Goal: Information Seeking & Learning: Learn about a topic

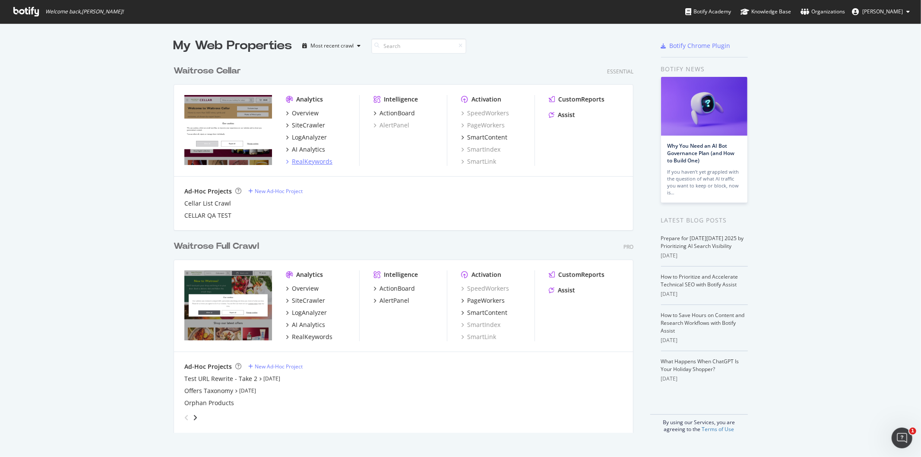
click at [322, 160] on div "RealKeywords" at bounding box center [312, 161] width 41 height 9
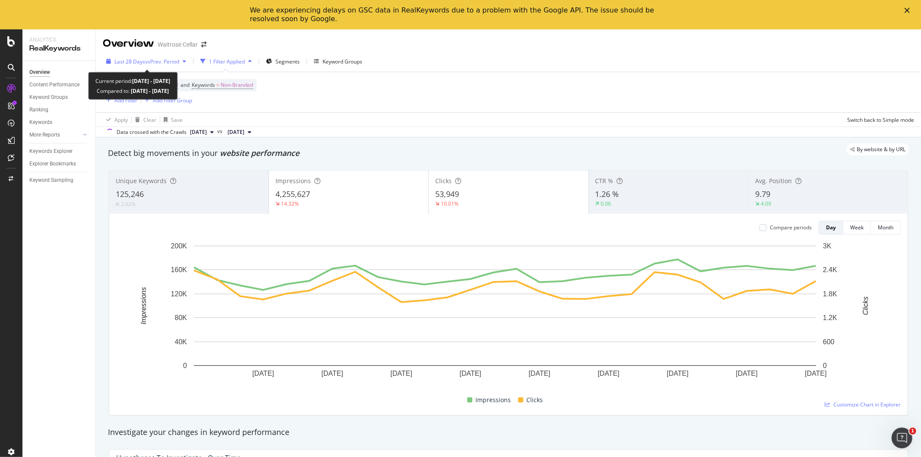
click at [177, 60] on span "vs Prev. Period" at bounding box center [162, 61] width 34 height 7
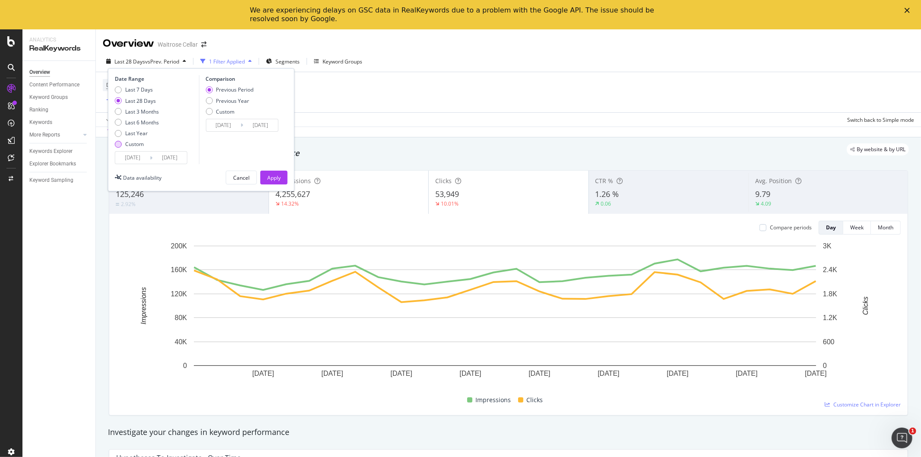
click at [115, 143] on div "Custom" at bounding box center [118, 144] width 7 height 7
drag, startPoint x: 149, startPoint y: 157, endPoint x: 144, endPoint y: 158, distance: 4.8
click at [148, 157] on input "[DATE]" at bounding box center [132, 157] width 35 height 12
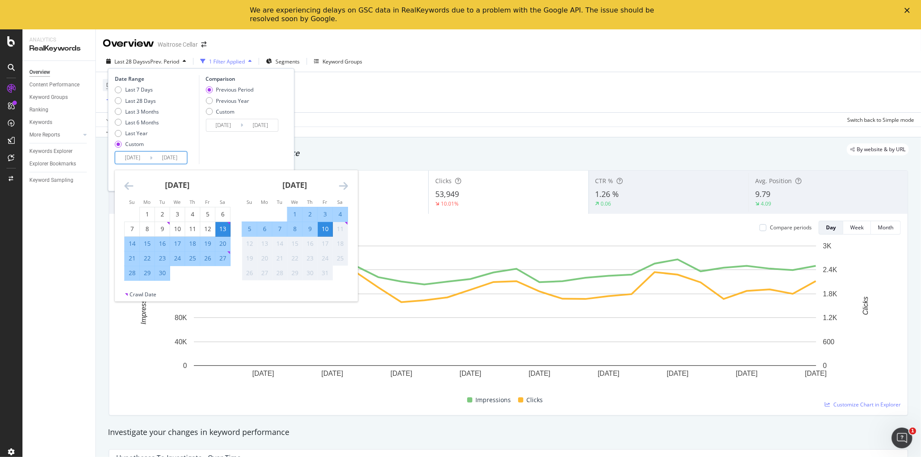
click at [131, 190] on icon "Move backward to switch to the previous month." at bounding box center [128, 185] width 9 height 10
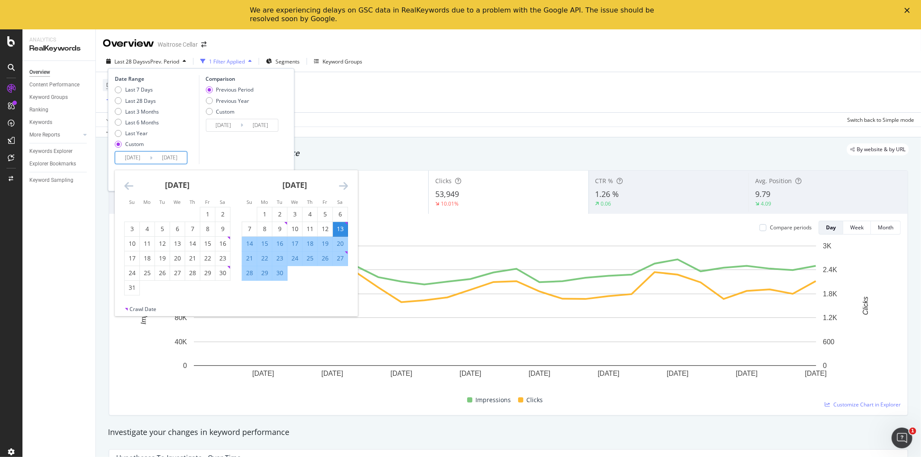
click at [131, 190] on icon "Move backward to switch to the previous month." at bounding box center [128, 185] width 9 height 10
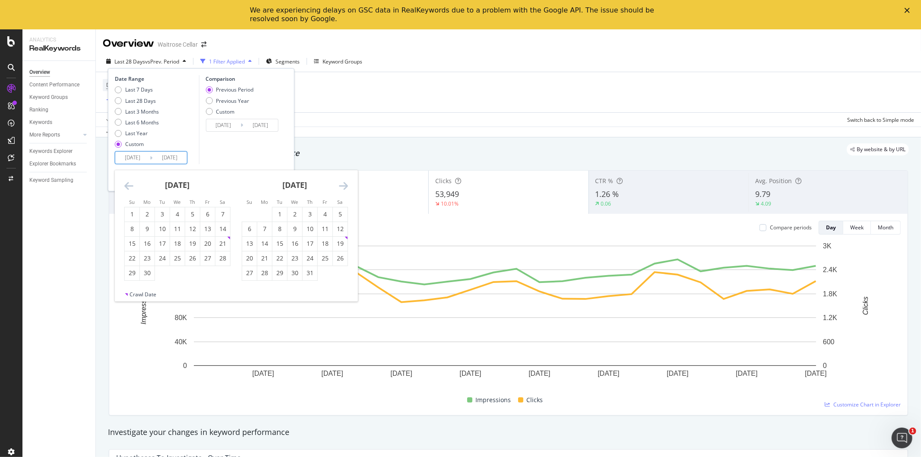
click at [131, 190] on icon "Move backward to switch to the previous month." at bounding box center [128, 185] width 9 height 10
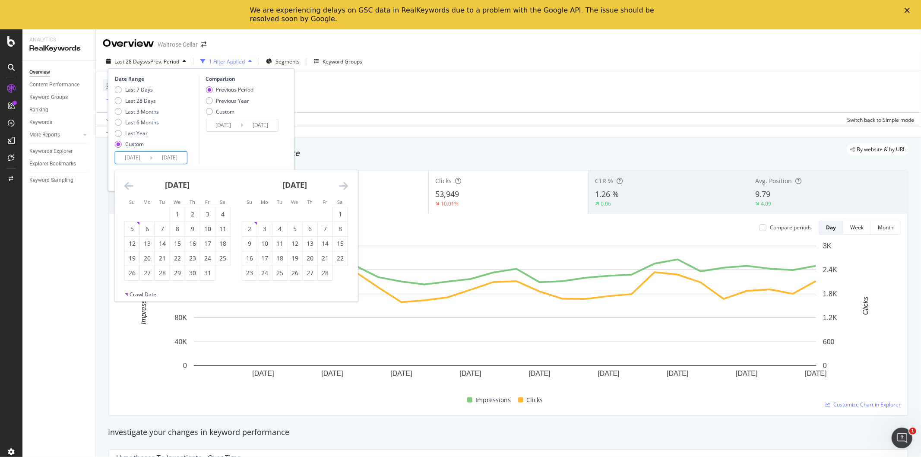
click at [131, 190] on icon "Move backward to switch to the previous month." at bounding box center [128, 185] width 9 height 10
click at [221, 257] on div "26" at bounding box center [222, 258] width 15 height 9
type input "[DATE]"
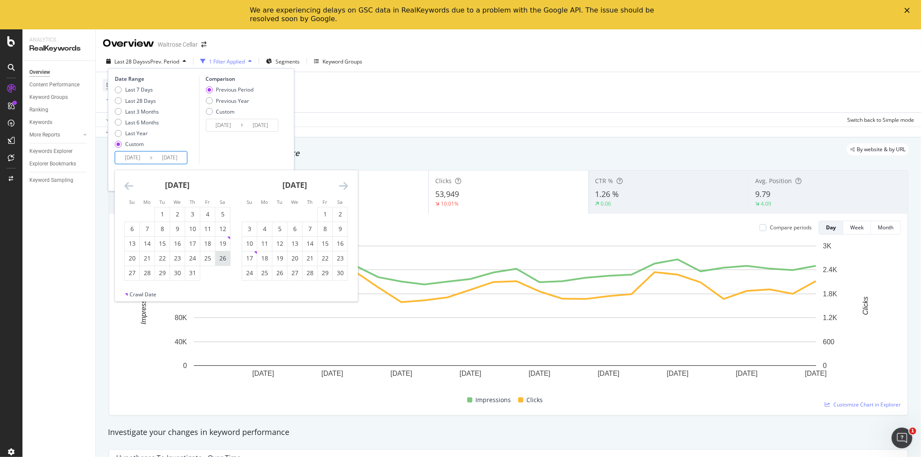
type input "[DATE]"
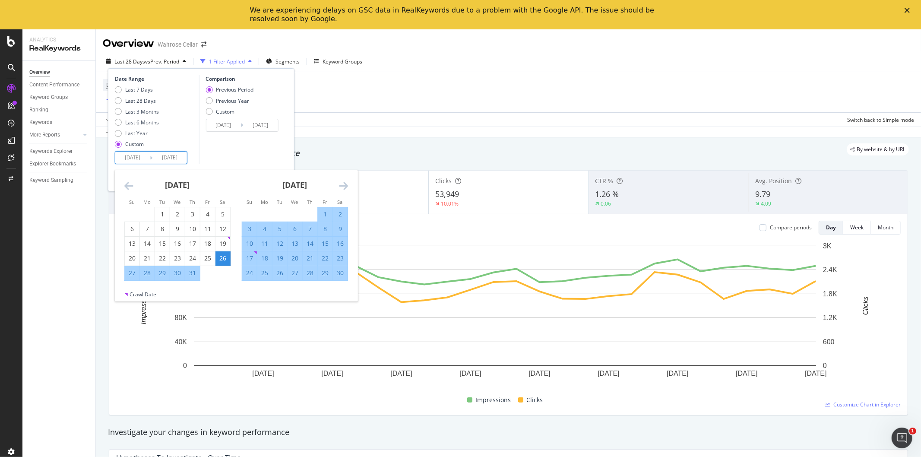
click at [248, 243] on div "10" at bounding box center [249, 243] width 15 height 9
type input "[DATE]"
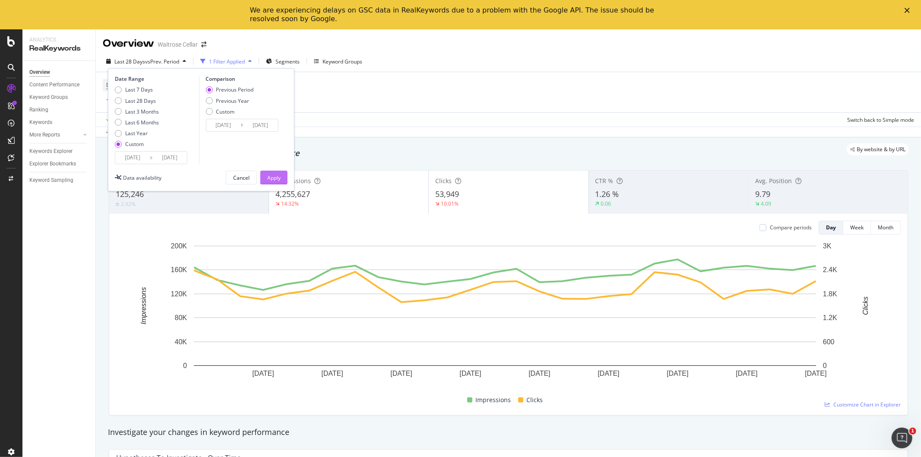
click at [273, 180] on div "Apply" at bounding box center [273, 177] width 13 height 7
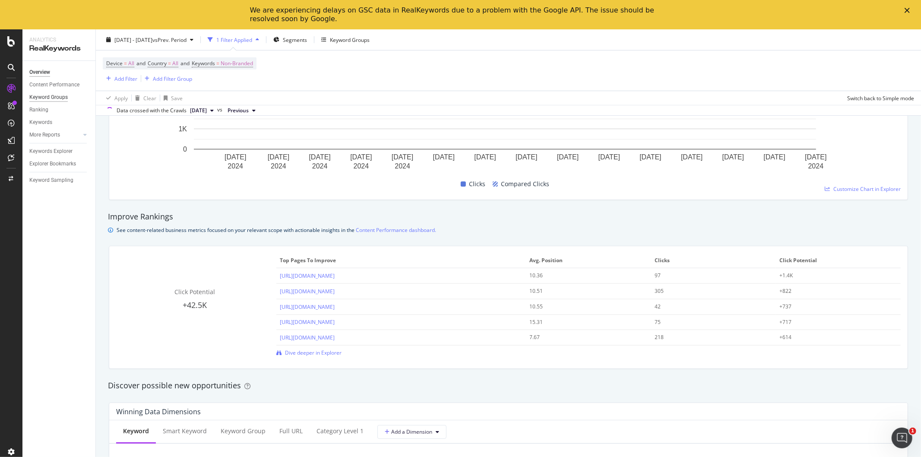
scroll to position [335, 0]
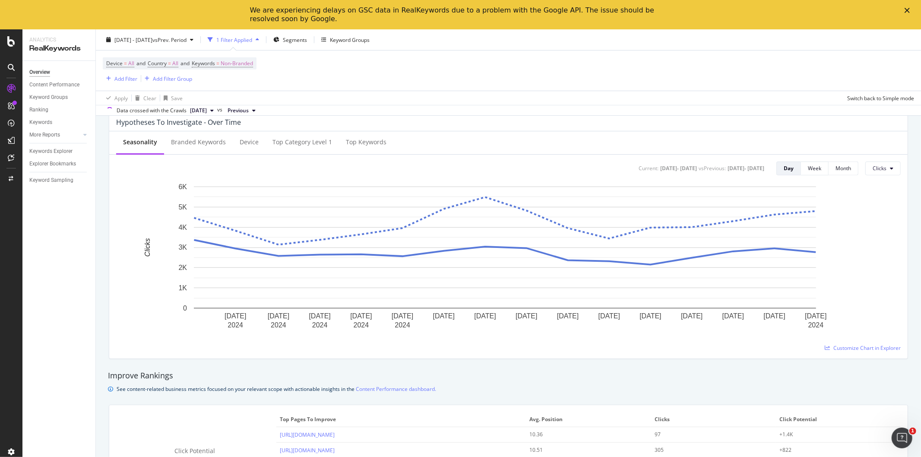
click at [9, 44] on icon at bounding box center [11, 41] width 8 height 10
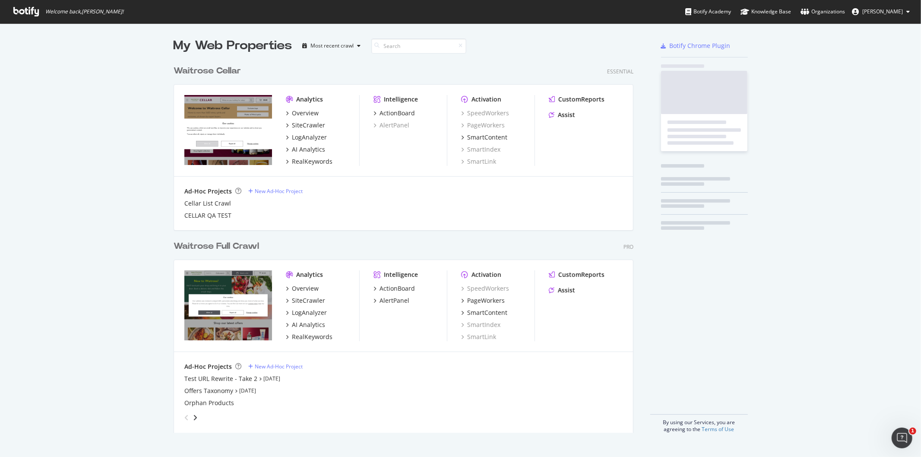
scroll to position [450, 906]
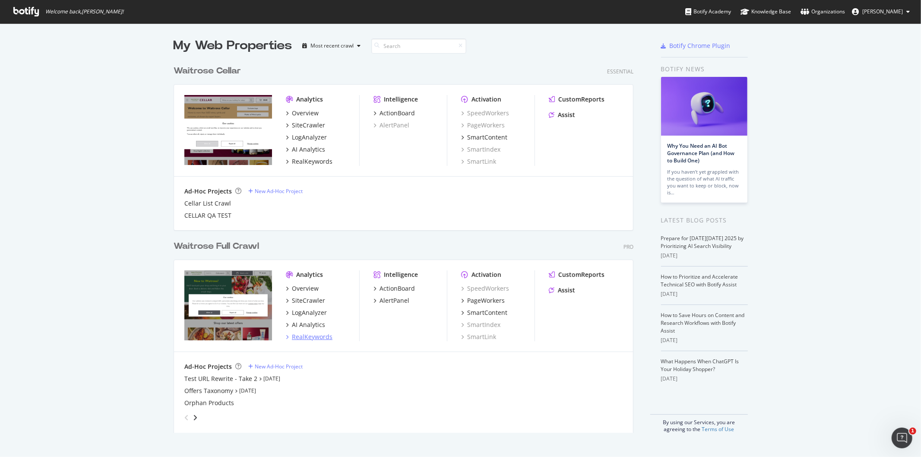
click at [309, 334] on div "RealKeywords" at bounding box center [312, 336] width 41 height 9
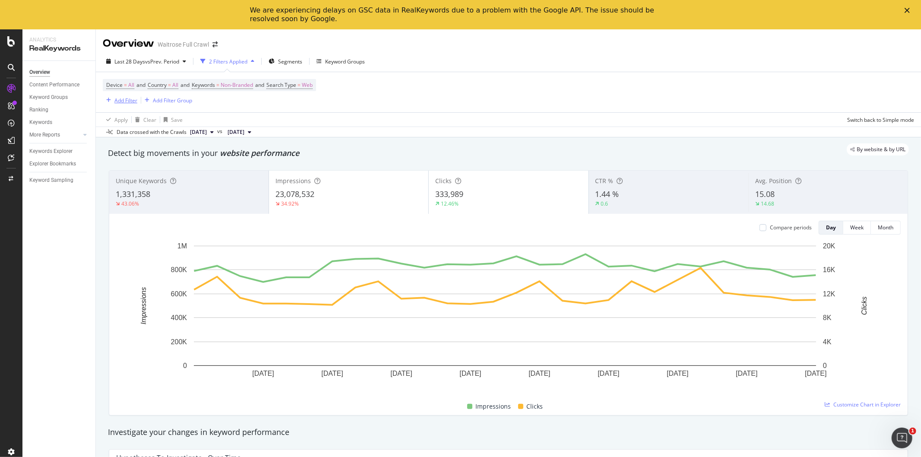
click at [127, 98] on div "Add Filter" at bounding box center [125, 100] width 23 height 7
click at [181, 57] on div "Last 28 Days vs Prev. Period" at bounding box center [146, 61] width 87 height 13
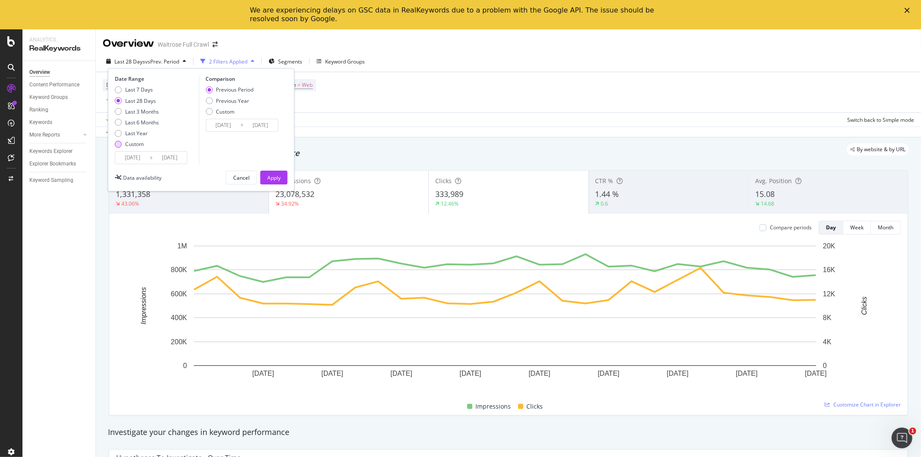
click at [119, 142] on div "Custom" at bounding box center [118, 144] width 7 height 7
click at [135, 162] on input "[DATE]" at bounding box center [132, 157] width 35 height 12
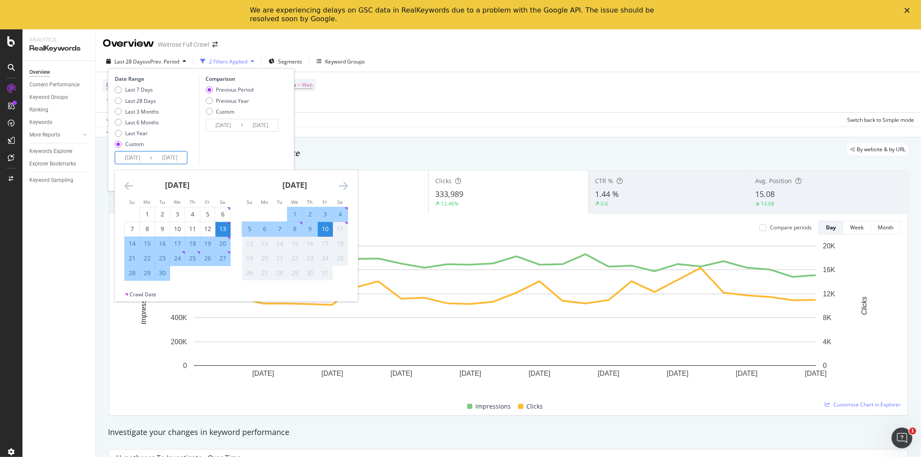
click at [129, 184] on icon "Move backward to switch to the previous month." at bounding box center [128, 185] width 9 height 10
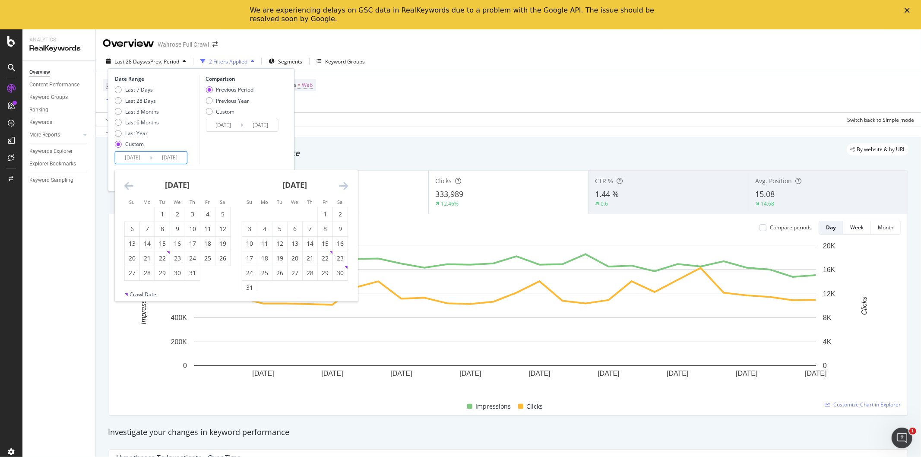
click at [129, 184] on icon "Move backward to switch to the previous month." at bounding box center [128, 185] width 9 height 10
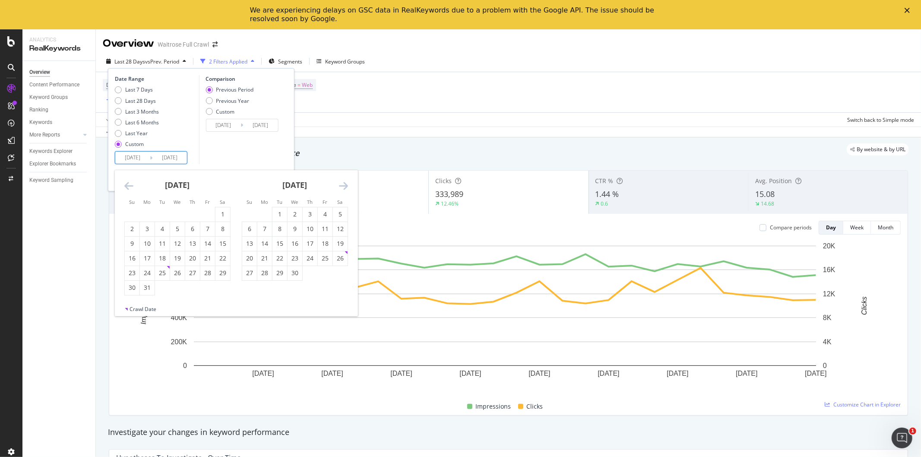
click at [129, 184] on icon "Move backward to switch to the previous month." at bounding box center [128, 185] width 9 height 10
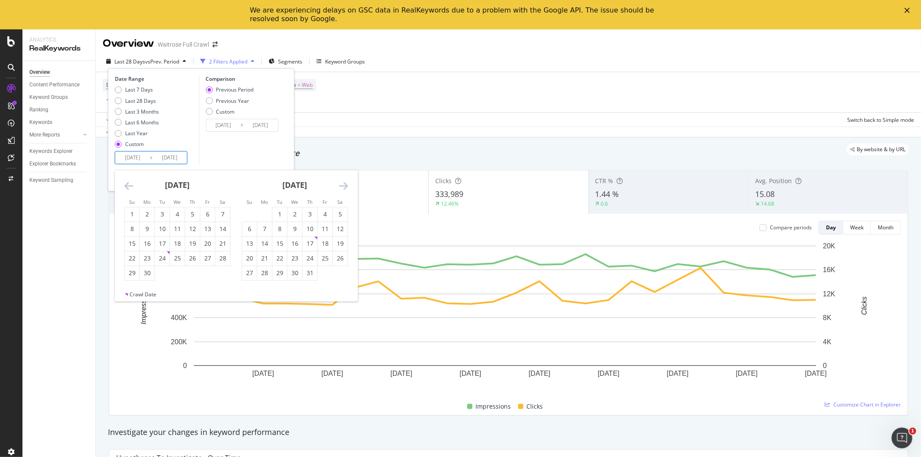
click at [129, 184] on icon "Move backward to switch to the previous month." at bounding box center [128, 185] width 9 height 10
click at [344, 184] on icon "Move forward to switch to the next month." at bounding box center [343, 185] width 9 height 10
click at [125, 183] on icon "Move backward to switch to the previous month." at bounding box center [128, 185] width 9 height 10
click at [334, 258] on div "26" at bounding box center [340, 258] width 15 height 9
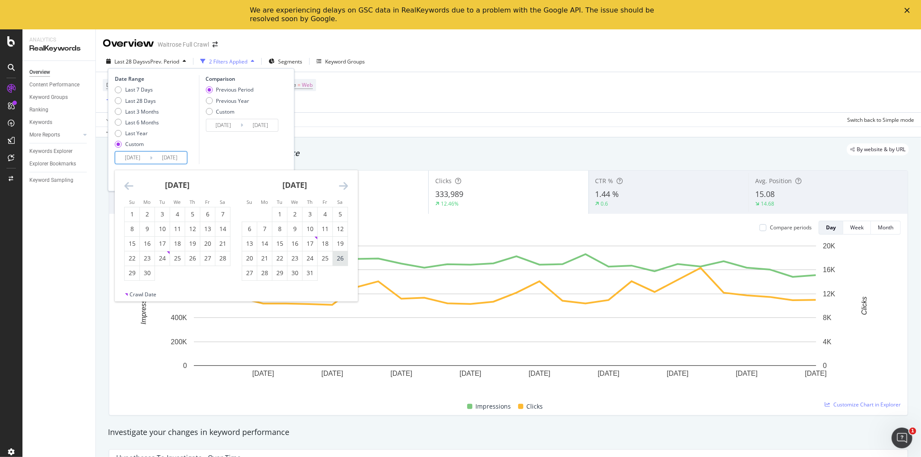
type input "[DATE]"
click at [343, 184] on icon "Move forward to switch to the next month." at bounding box center [343, 185] width 9 height 10
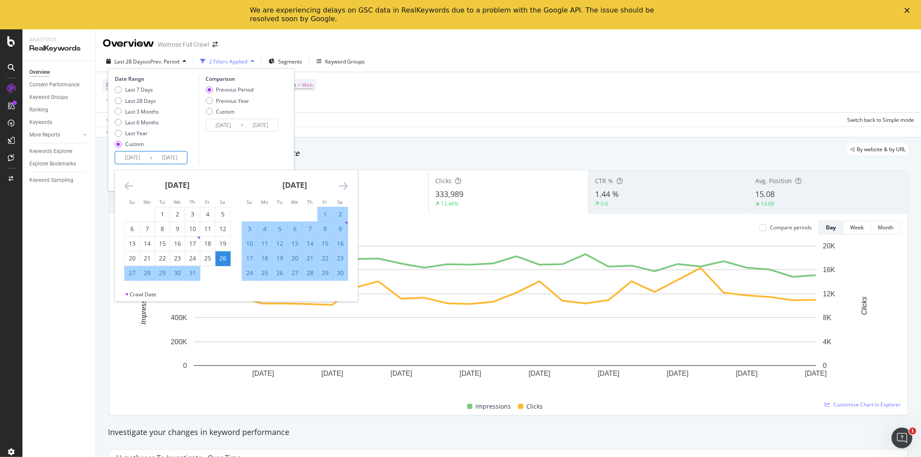
click at [245, 230] on div "3" at bounding box center [249, 228] width 15 height 9
type input "[DATE]"
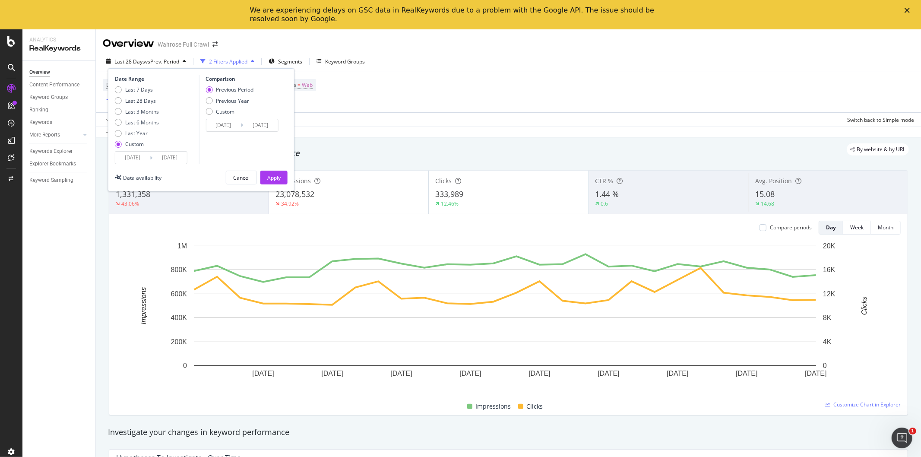
click at [275, 185] on div "Date Range Last 7 Days Last 28 Days Last 3 Months Last 6 Months Last Year Custo…" at bounding box center [201, 129] width 186 height 123
click at [278, 183] on div "Apply" at bounding box center [273, 177] width 13 height 13
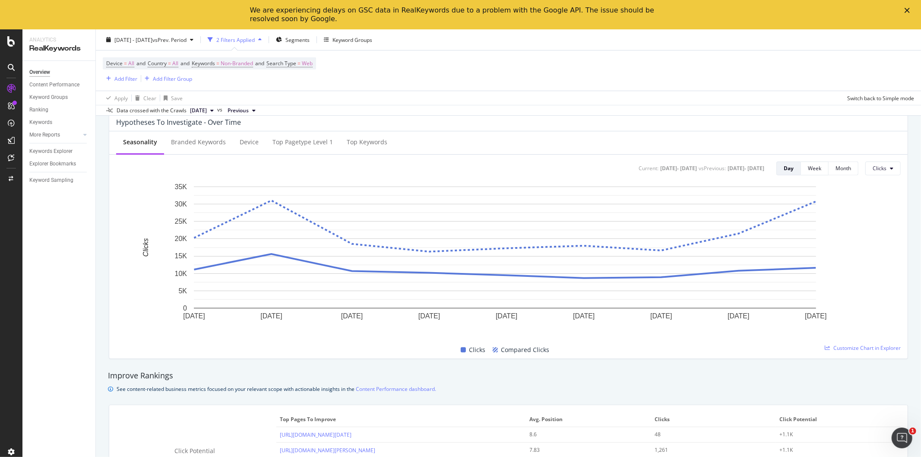
scroll to position [48, 0]
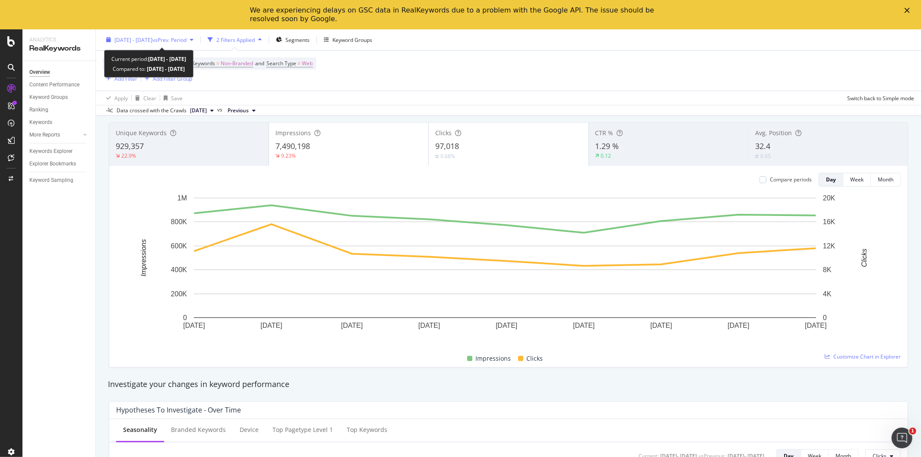
click at [134, 37] on span "[DATE] - [DATE]" at bounding box center [133, 39] width 38 height 7
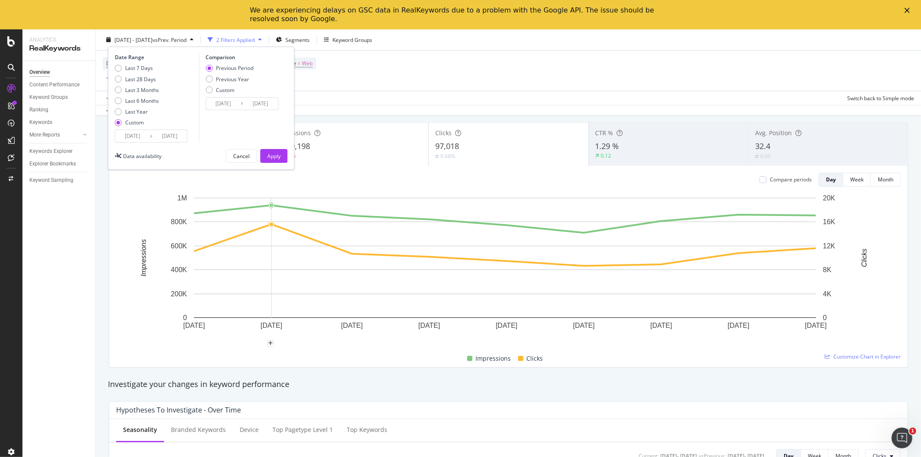
scroll to position [192, 0]
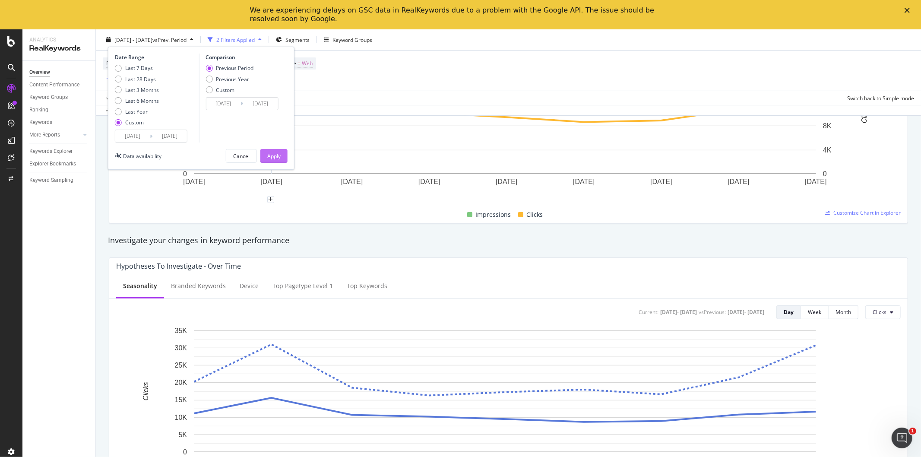
click at [275, 160] on div "Apply" at bounding box center [273, 155] width 13 height 13
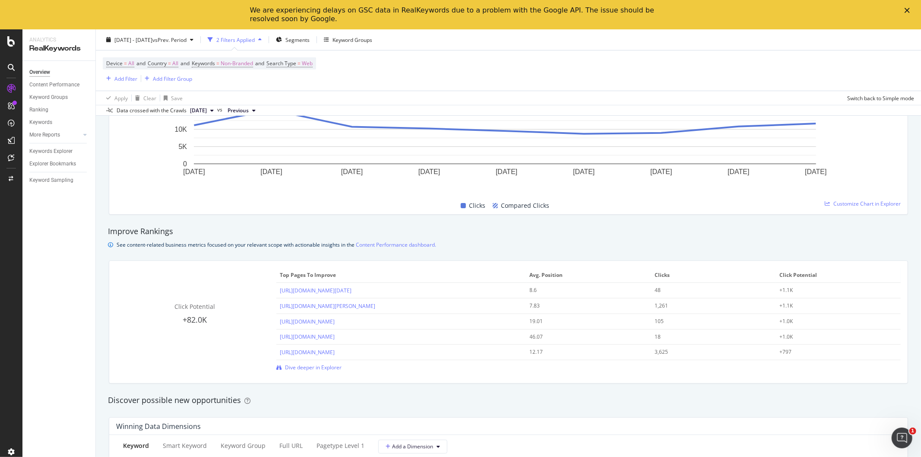
scroll to position [719, 0]
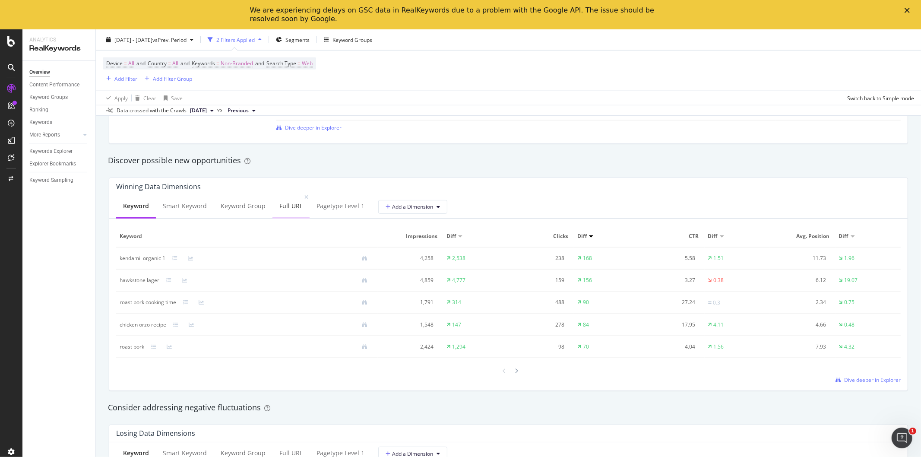
click at [286, 206] on div "Full URL" at bounding box center [290, 206] width 23 height 9
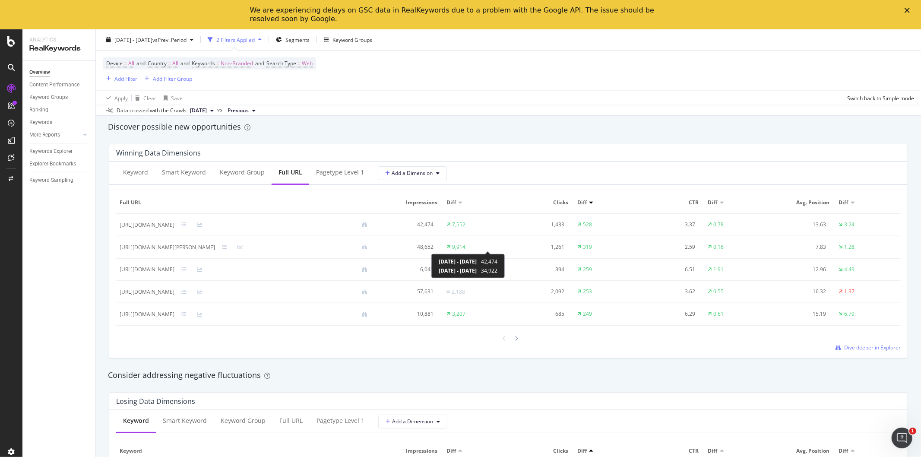
scroll to position [767, 0]
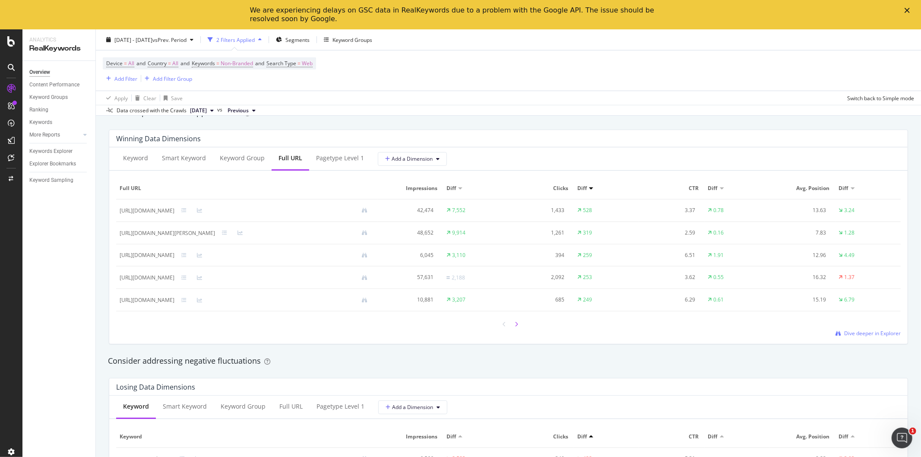
click at [515, 324] on div at bounding box center [517, 324] width 8 height 12
click at [514, 322] on div at bounding box center [517, 324] width 8 height 12
click at [503, 327] on icon at bounding box center [504, 324] width 3 height 5
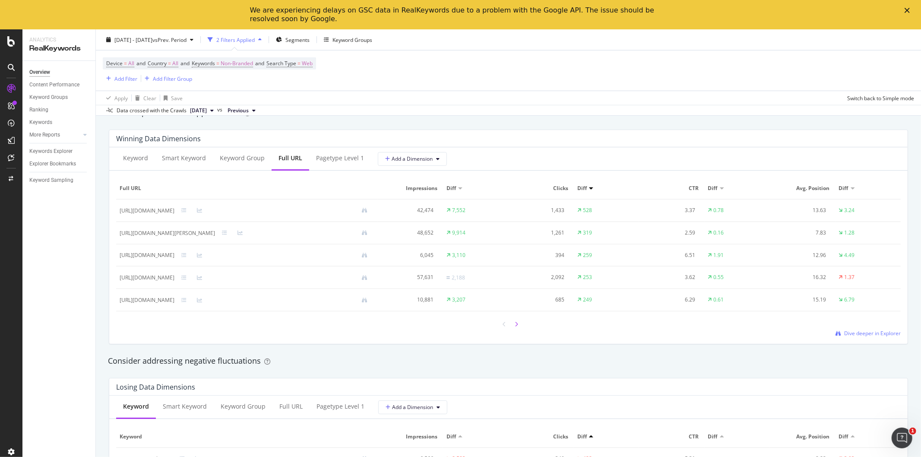
click at [513, 324] on div at bounding box center [517, 324] width 8 height 12
click at [501, 328] on div at bounding box center [505, 324] width 8 height 12
click at [515, 325] on icon at bounding box center [516, 324] width 3 height 5
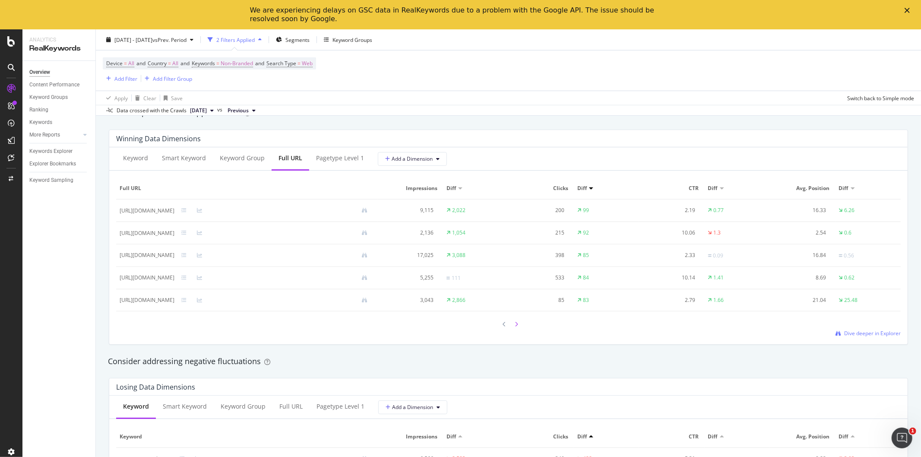
click at [514, 326] on div at bounding box center [517, 324] width 8 height 12
click at [496, 325] on div at bounding box center [508, 324] width 24 height 12
click at [503, 325] on icon at bounding box center [504, 324] width 3 height 5
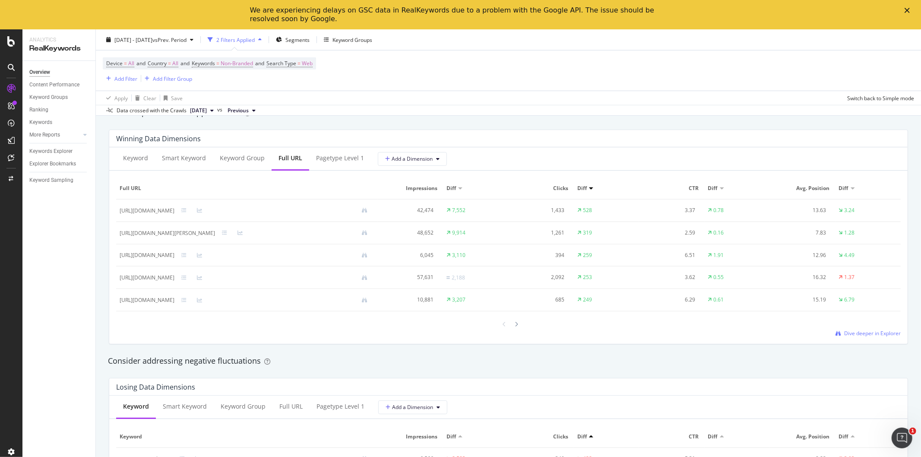
click at [503, 325] on icon at bounding box center [504, 324] width 3 height 5
click at [515, 325] on icon at bounding box center [516, 324] width 3 height 5
click at [501, 330] on div at bounding box center [505, 324] width 8 height 12
click at [503, 327] on icon at bounding box center [504, 324] width 3 height 5
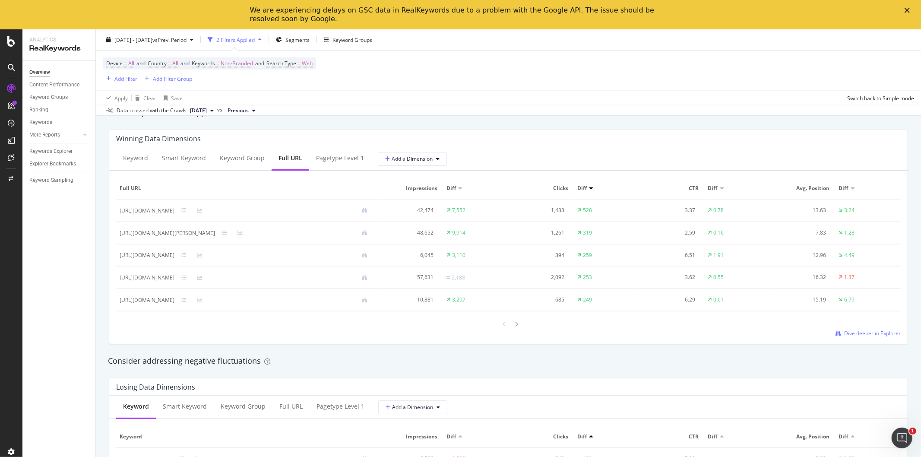
click at [503, 327] on icon at bounding box center [504, 324] width 3 height 5
click at [515, 327] on icon at bounding box center [516, 324] width 3 height 5
click at [513, 329] on div at bounding box center [517, 324] width 8 height 12
click at [515, 326] on icon at bounding box center [516, 324] width 3 height 5
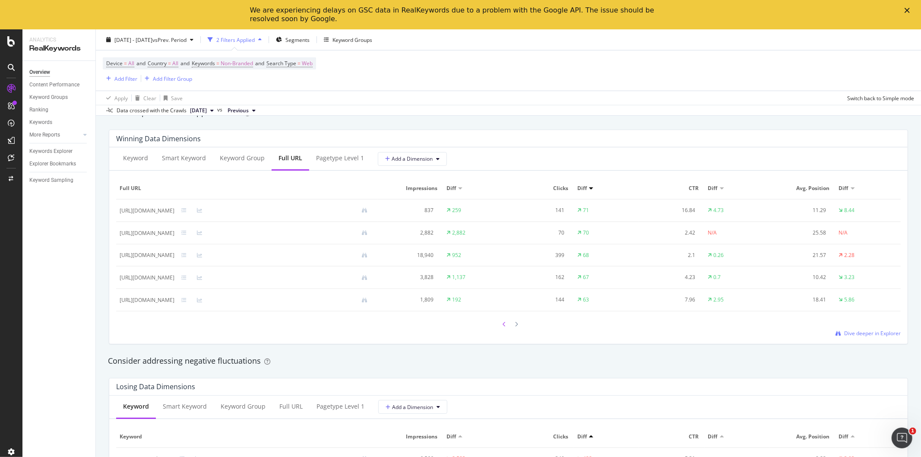
click at [503, 323] on icon at bounding box center [504, 324] width 3 height 5
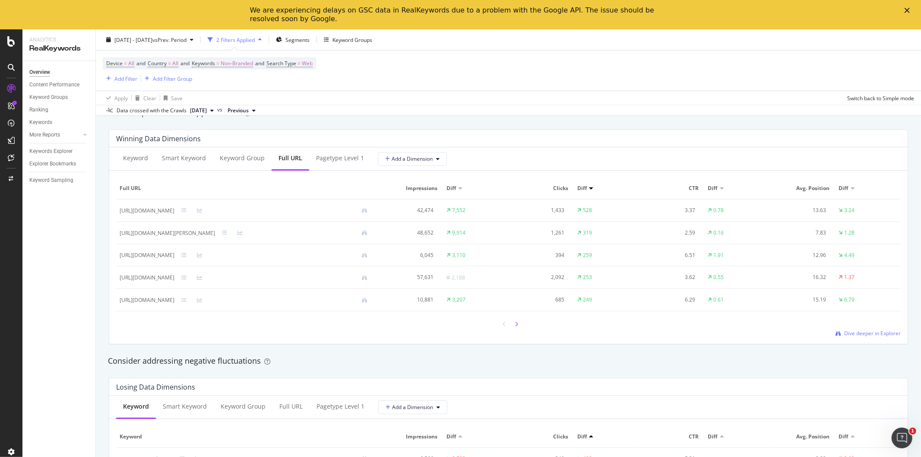
click at [515, 326] on icon at bounding box center [516, 324] width 3 height 5
click at [515, 325] on icon at bounding box center [516, 324] width 3 height 5
click at [496, 325] on div at bounding box center [508, 324] width 24 height 12
click at [501, 325] on div at bounding box center [505, 324] width 8 height 12
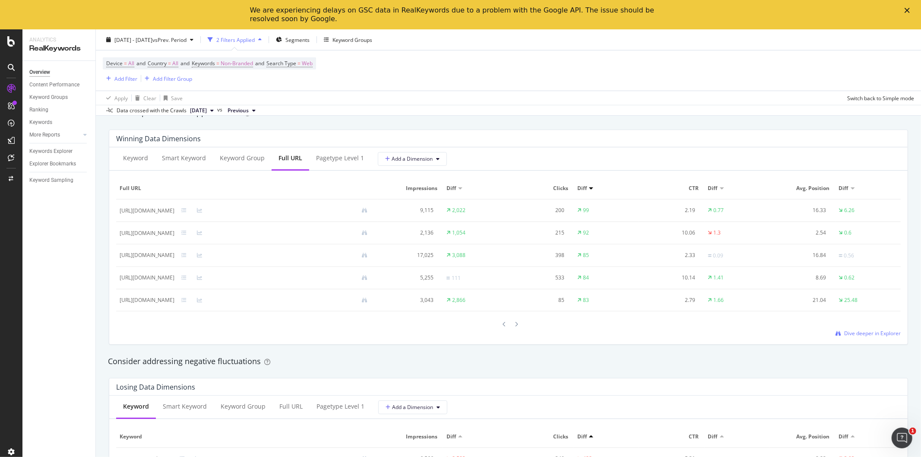
click at [501, 325] on div at bounding box center [505, 324] width 8 height 12
click at [515, 323] on icon at bounding box center [516, 324] width 3 height 5
click at [515, 325] on icon at bounding box center [516, 324] width 3 height 5
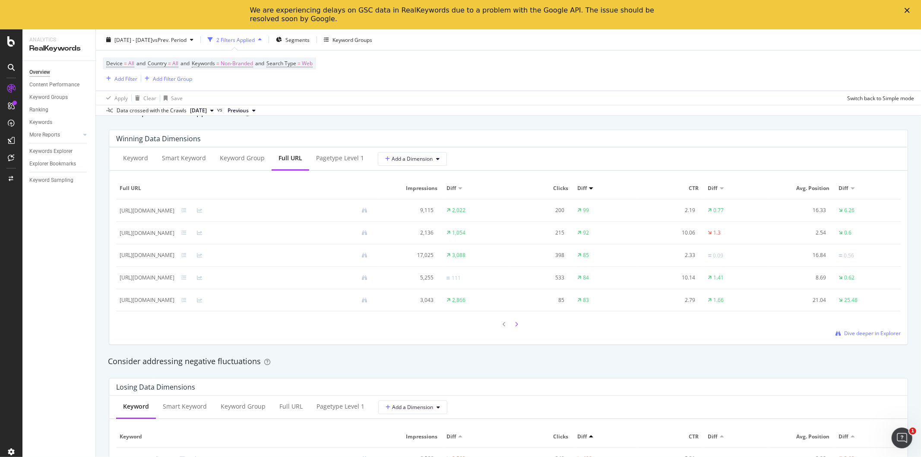
click at [515, 325] on div at bounding box center [517, 324] width 8 height 12
click at [524, 327] on div at bounding box center [508, 324] width 784 height 12
click at [515, 325] on icon at bounding box center [516, 324] width 3 height 5
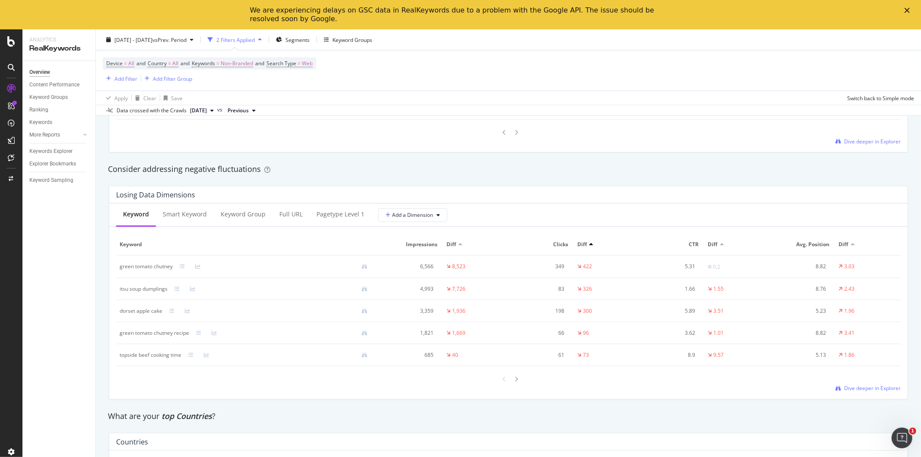
scroll to position [671, 0]
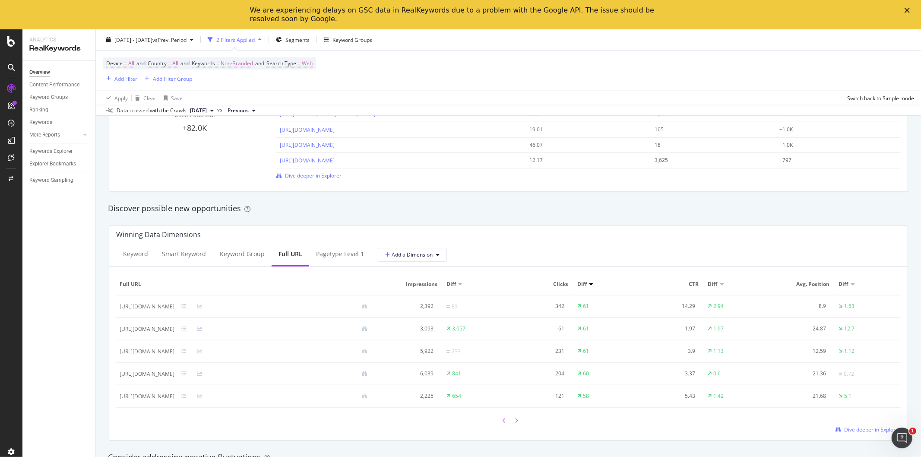
click at [501, 423] on div at bounding box center [505, 420] width 8 height 12
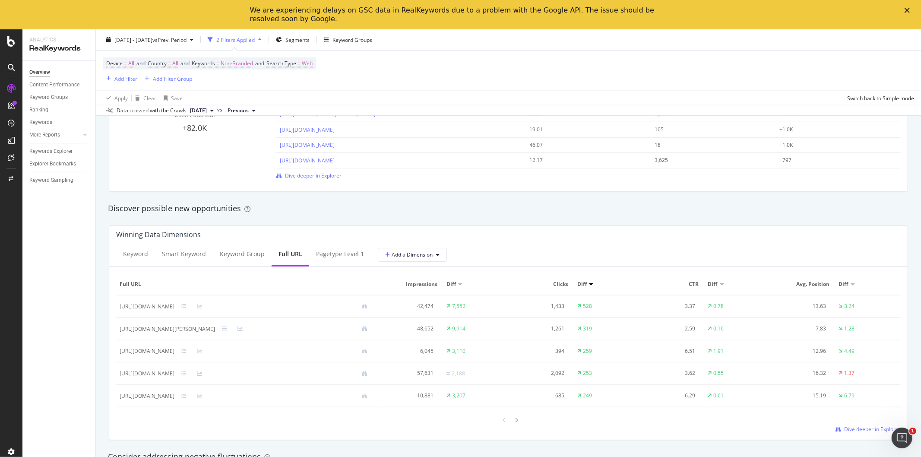
click at [501, 423] on div at bounding box center [505, 420] width 8 height 12
click at [515, 421] on icon at bounding box center [516, 419] width 3 height 5
click at [186, 351] on icon at bounding box center [183, 350] width 5 height 5
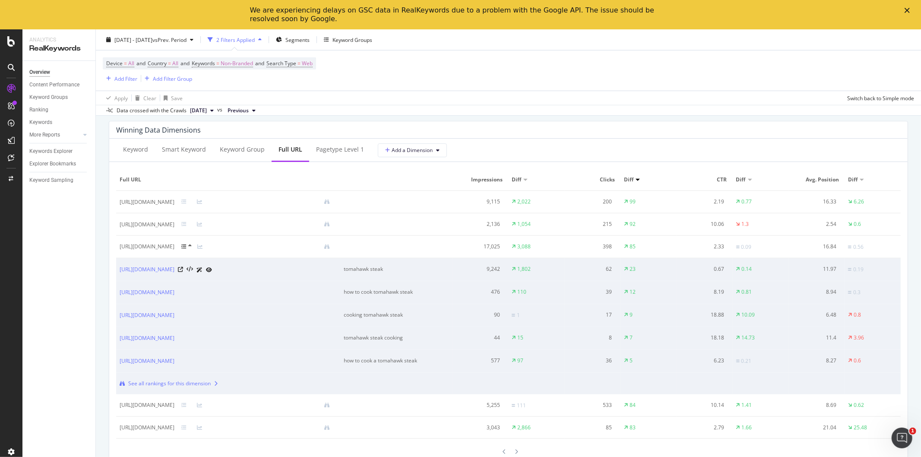
scroll to position [767, 0]
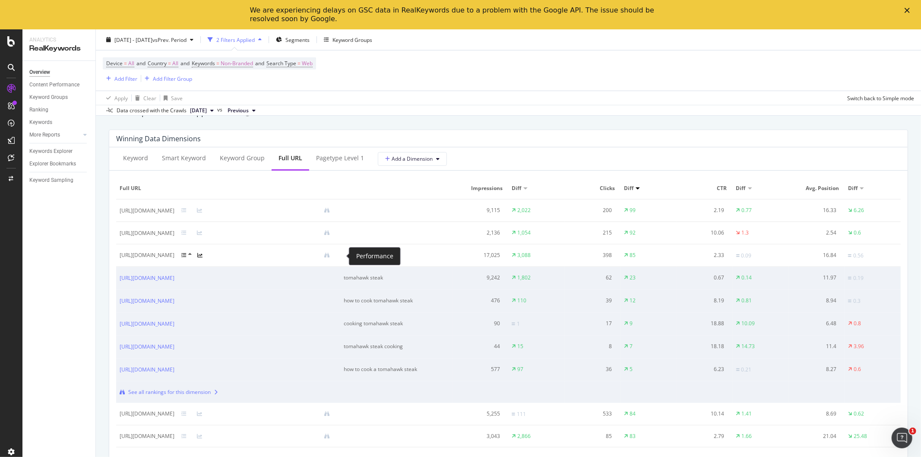
click at [202, 256] on icon at bounding box center [199, 254] width 5 height 5
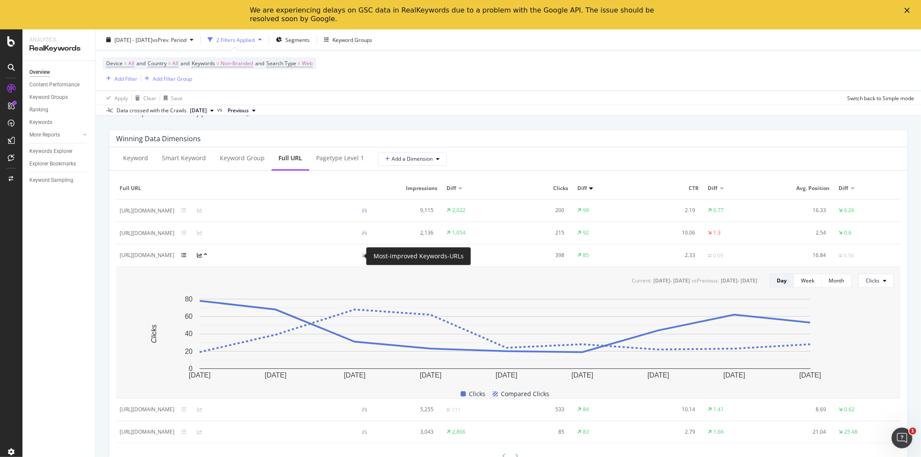
click at [186, 257] on icon at bounding box center [183, 254] width 5 height 5
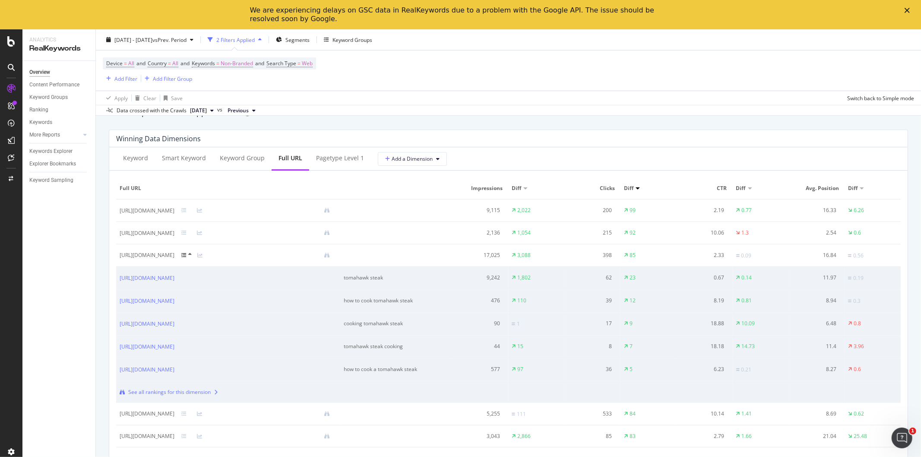
click at [173, 396] on div "See all rankings for this dimension" at bounding box center [169, 392] width 82 height 8
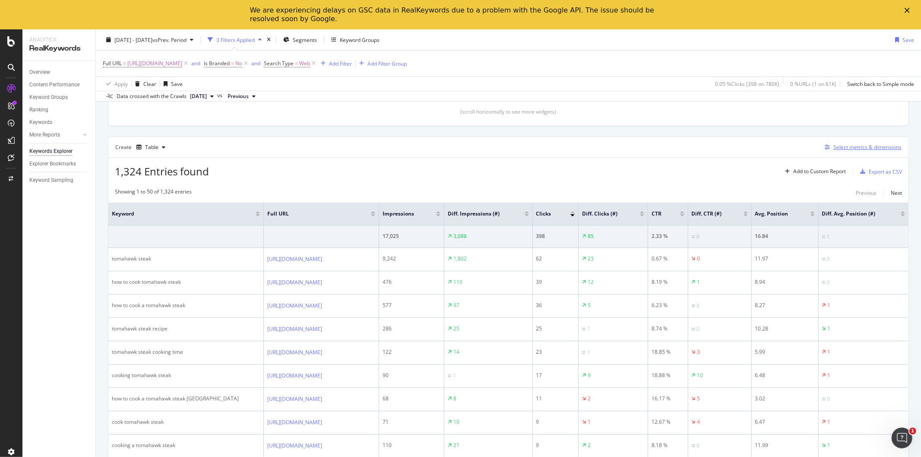
scroll to position [81, 0]
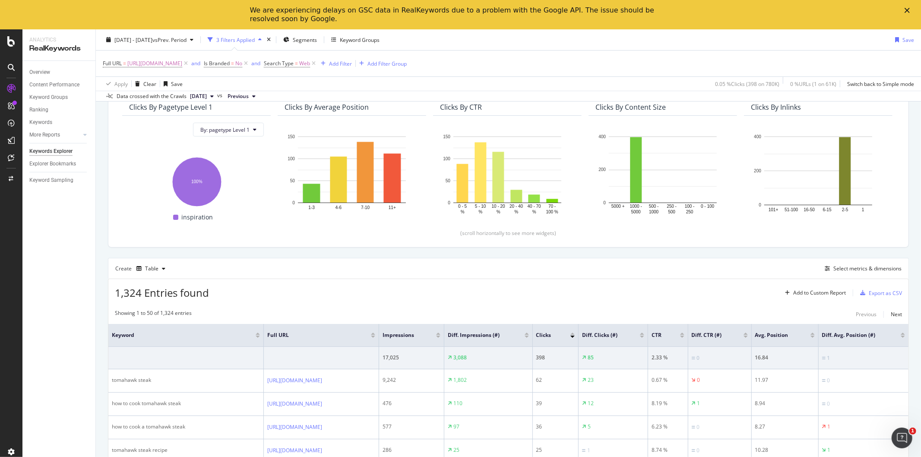
click at [854, 339] on th "Diff. Avg. Position (#)" at bounding box center [863, 335] width 90 height 23
click at [856, 338] on span "Diff. Avg. Position (#)" at bounding box center [855, 335] width 66 height 8
click at [859, 333] on span "Diff. Avg. Position (#)" at bounding box center [855, 335] width 66 height 8
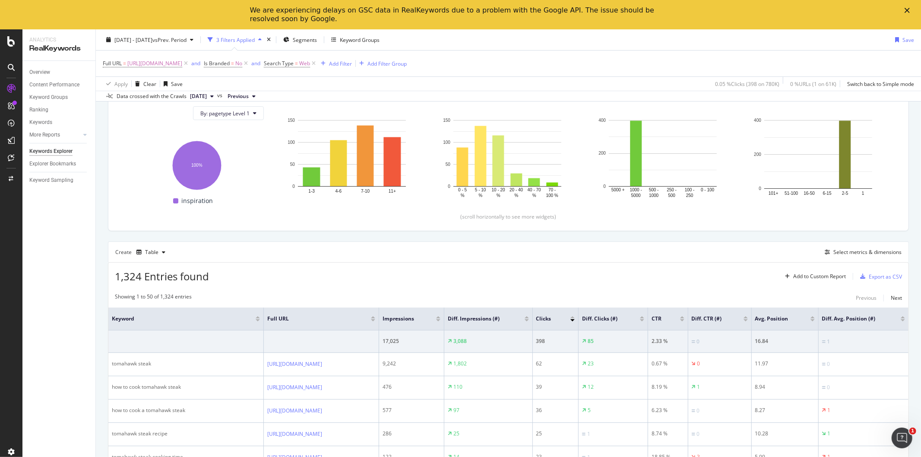
scroll to position [96, 0]
